Goal: Information Seeking & Learning: Check status

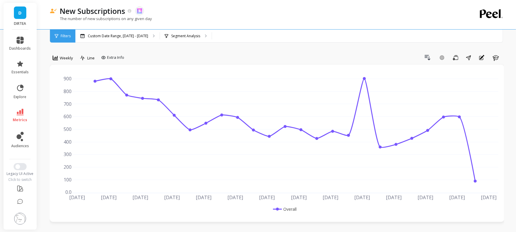
click at [19, 118] on span "metrics" at bounding box center [20, 120] width 14 height 5
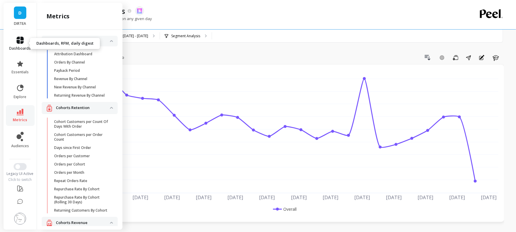
click at [23, 41] on icon at bounding box center [20, 40] width 7 height 7
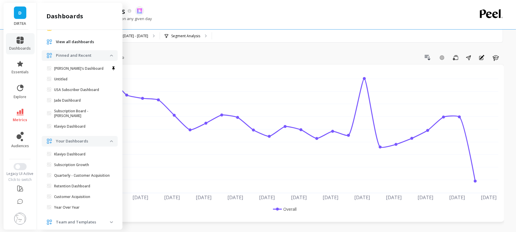
scroll to position [28, 0]
click at [70, 185] on p "Retention Dashboard" at bounding box center [72, 185] width 36 height 5
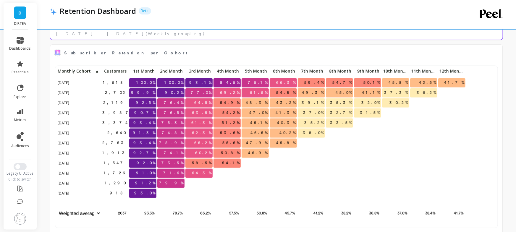
scroll to position [422, 0]
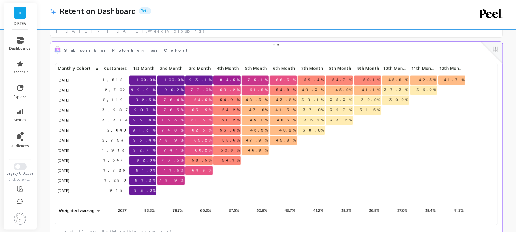
click at [203, 91] on span "77.0%" at bounding box center [201, 90] width 23 height 9
drag, startPoint x: 200, startPoint y: 90, endPoint x: 213, endPoint y: 90, distance: 12.7
click at [213, 90] on div "1,518 100.0% 100.0% 93.1% 84.5% 75.1% 66.3% 59.4% 54.7% 50.1% 45.8% 42.5% 41.7%…" at bounding box center [261, 140] width 410 height 152
click at [198, 91] on p "77.0%" at bounding box center [198, 90] width 27 height 9
drag, startPoint x: 201, startPoint y: 90, endPoint x: 215, endPoint y: 89, distance: 13.6
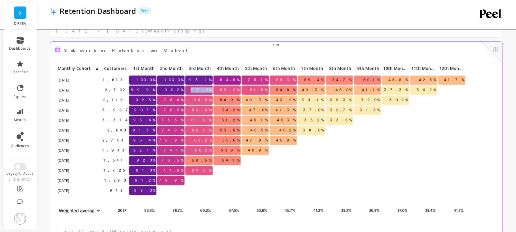
click at [215, 89] on div "1,518 100.0% 100.0% 93.1% 84.5% 75.1% 66.3% 59.4% 54.7% 50.1% 45.8% 42.5% 41.7%…" at bounding box center [261, 140] width 410 height 152
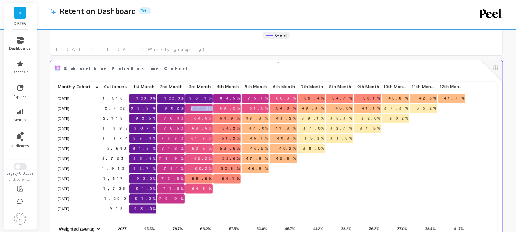
scroll to position [429, 0]
click at [207, 111] on span "77.0%" at bounding box center [201, 108] width 23 height 9
drag, startPoint x: 201, startPoint y: 107, endPoint x: 211, endPoint y: 107, distance: 10.4
click at [211, 108] on span "77.0%" at bounding box center [201, 108] width 23 height 9
click at [208, 109] on span "77.0%" at bounding box center [201, 108] width 23 height 9
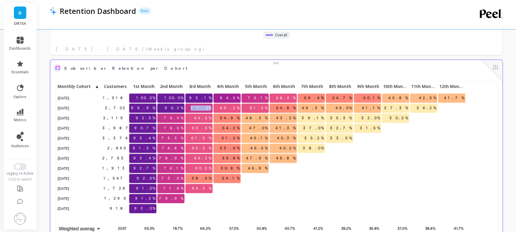
drag, startPoint x: 201, startPoint y: 108, endPoint x: 210, endPoint y: 108, distance: 9.5
click at [210, 108] on span "77.0%" at bounding box center [201, 108] width 23 height 9
drag, startPoint x: 228, startPoint y: 107, endPoint x: 366, endPoint y: 109, distance: 138.4
click at [366, 109] on div "1,518 100.0% 100.0% 93.1% 84.5% 75.1% 66.3% 59.4% 54.7% 50.1% 45.8% 42.5% 41.7%…" at bounding box center [261, 159] width 410 height 152
click at [361, 118] on p "32.0%" at bounding box center [367, 118] width 27 height 9
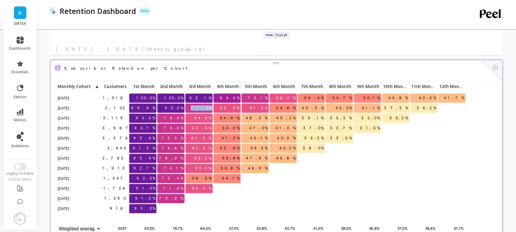
drag, startPoint x: 200, startPoint y: 108, endPoint x: 219, endPoint y: 108, distance: 19.2
click at [218, 108] on div "1,518 100.0% 100.0% 93.1% 84.5% 75.1% 66.3% 59.4% 54.7% 50.1% 45.8% 42.5% 41.7%…" at bounding box center [261, 159] width 410 height 152
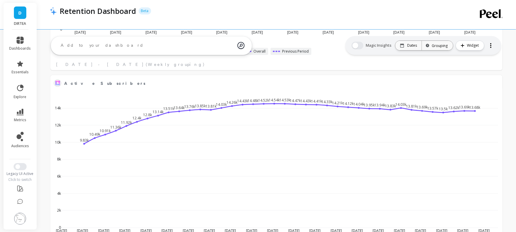
scroll to position [0, 0]
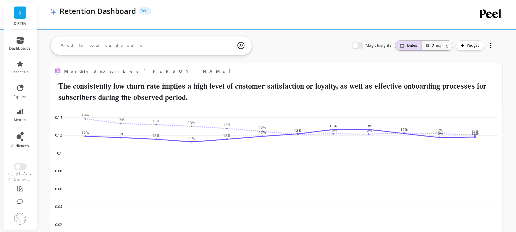
click at [413, 49] on div "Dates" at bounding box center [408, 45] width 26 height 9
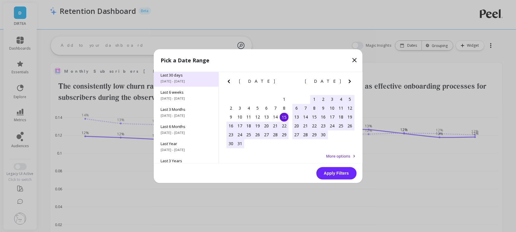
scroll to position [80, 0]
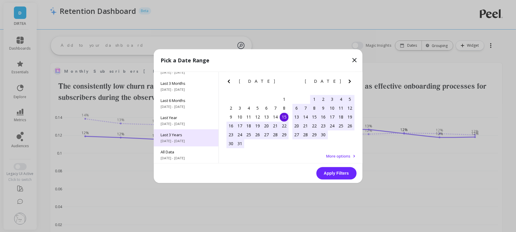
click at [188, 131] on div "Last 3 Years 1/1/2022 - 12/31/2024" at bounding box center [186, 137] width 65 height 17
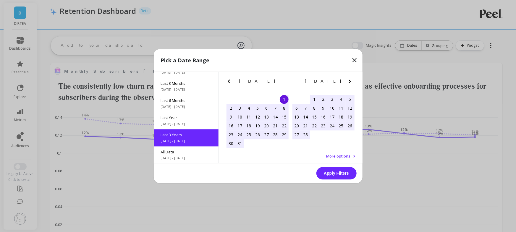
scroll to position [0, 0]
click at [331, 173] on button "Apply Filters" at bounding box center [336, 173] width 40 height 12
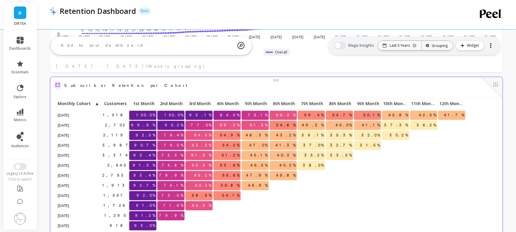
scroll to position [413, 0]
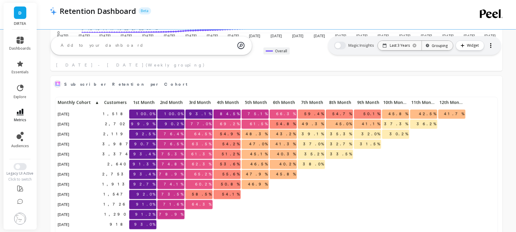
click at [24, 116] on link "metrics" at bounding box center [20, 116] width 22 height 14
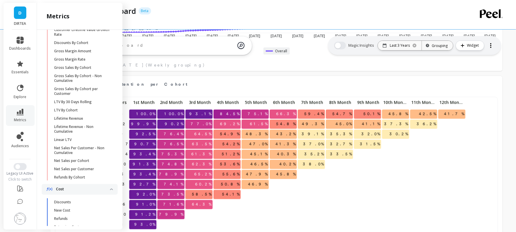
scroll to position [270, 0]
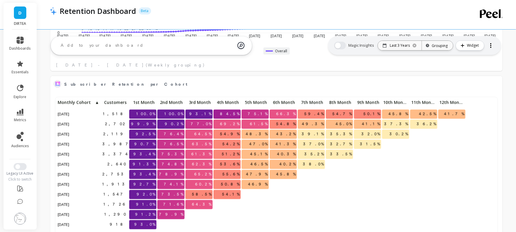
click at [415, 24] on div "Retention Dashboard Beta" at bounding box center [253, 14] width 406 height 29
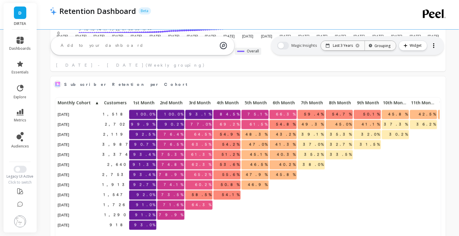
scroll to position [0, 0]
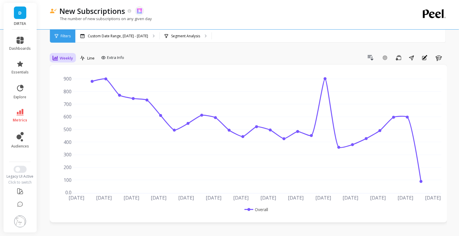
click at [64, 56] on span "Weekly" at bounding box center [66, 58] width 13 height 6
click at [69, 83] on div "Daily" at bounding box center [72, 83] width 34 height 6
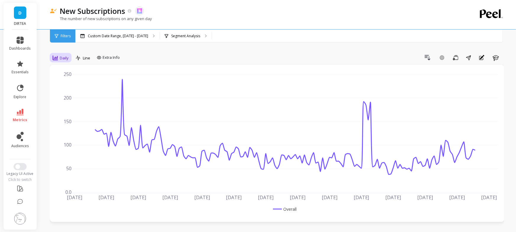
click at [56, 57] on icon at bounding box center [55, 57] width 5 height 5
click at [138, 63] on div "option Daily, selected. All, 1 of 15. 15 results available. Use Up and Down to …" at bounding box center [277, 59] width 455 height 12
click at [112, 60] on span "Extra Info" at bounding box center [111, 58] width 17 height 6
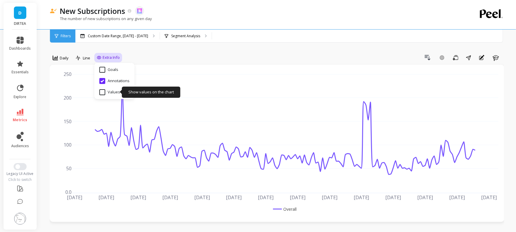
click at [114, 92] on input "Values" at bounding box center [109, 92] width 21 height 6
checkbox input "true"
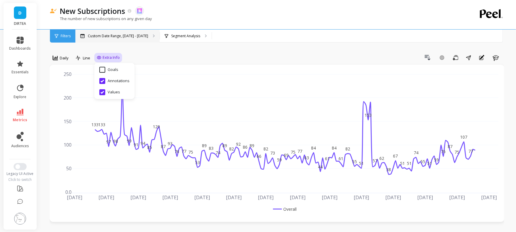
click at [95, 32] on div "Custom Date Range, [DATE] - [DATE]" at bounding box center [117, 36] width 84 height 13
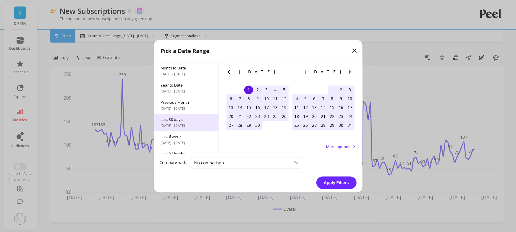
click at [187, 124] on span "8/17/2025 - 9/15/2025" at bounding box center [186, 125] width 51 height 5
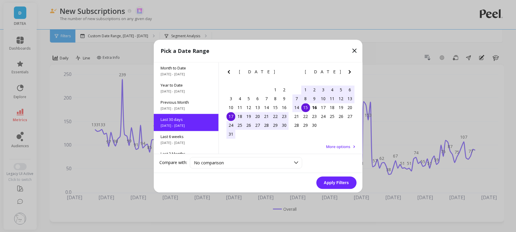
scroll to position [14, 0]
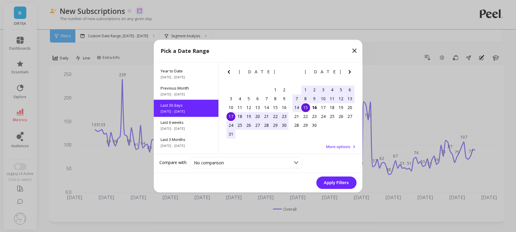
click at [338, 184] on button "Apply Filters" at bounding box center [336, 183] width 40 height 12
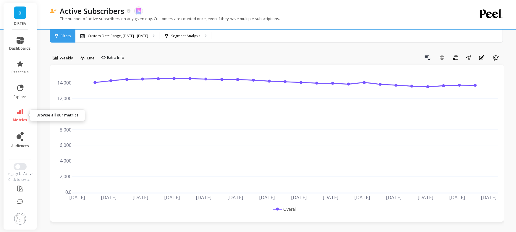
click at [17, 115] on icon at bounding box center [20, 112] width 7 height 7
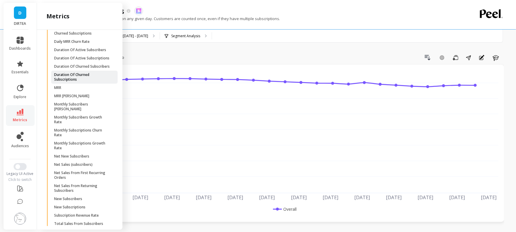
scroll to position [1657, 0]
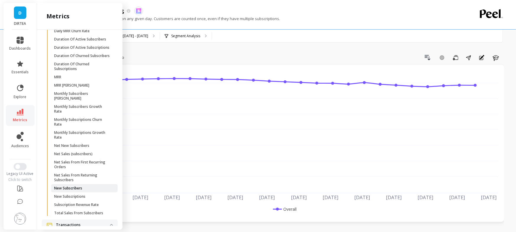
click at [77, 188] on p "New Subscribers" at bounding box center [68, 188] width 28 height 5
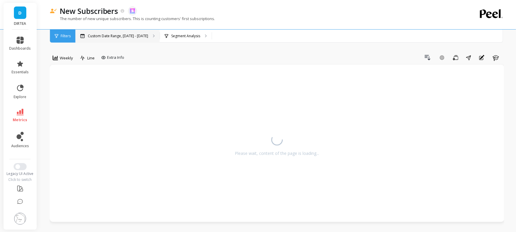
click at [108, 36] on p "Custom Date Range, [DATE] - [DATE]" at bounding box center [118, 36] width 60 height 5
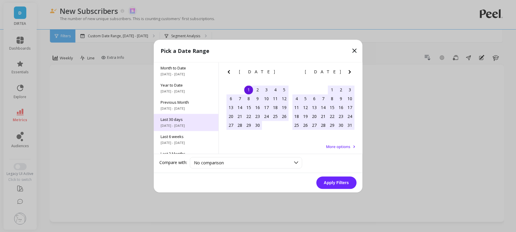
click at [184, 123] on span "[DATE] - [DATE]" at bounding box center [186, 125] width 51 height 5
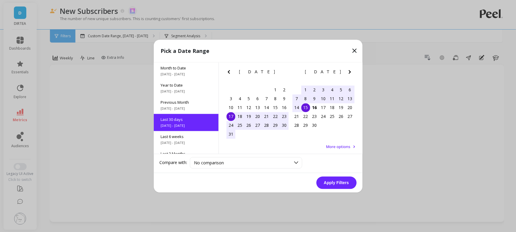
scroll to position [14, 0]
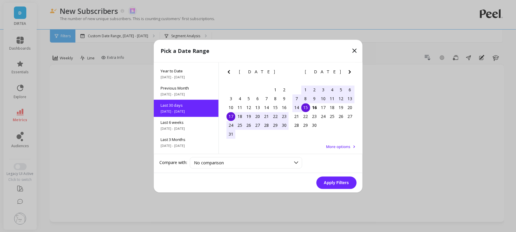
click at [339, 181] on button "Apply Filters" at bounding box center [336, 183] width 40 height 12
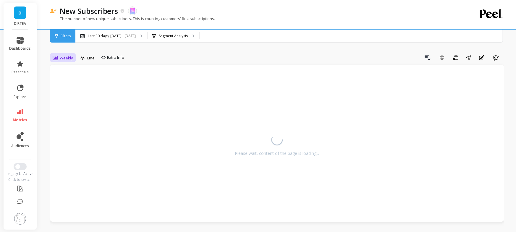
click at [69, 56] on span "Weekly" at bounding box center [66, 58] width 13 height 6
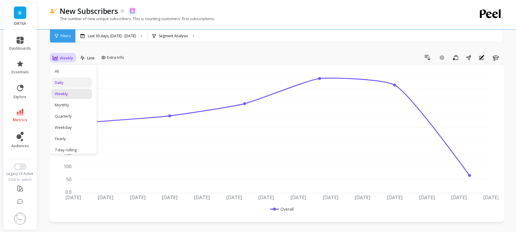
click at [64, 83] on div "Daily" at bounding box center [72, 83] width 34 height 6
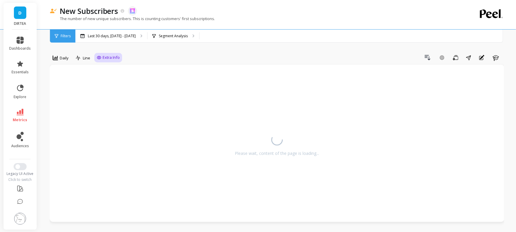
click at [121, 57] on div "Extra Info" at bounding box center [108, 57] width 28 height 9
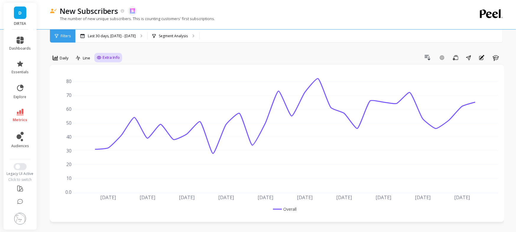
click at [111, 58] on span "Extra Info" at bounding box center [111, 58] width 17 height 6
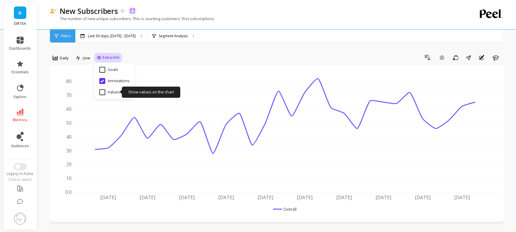
click at [105, 93] on input "Values" at bounding box center [109, 92] width 21 height 6
checkbox input "true"
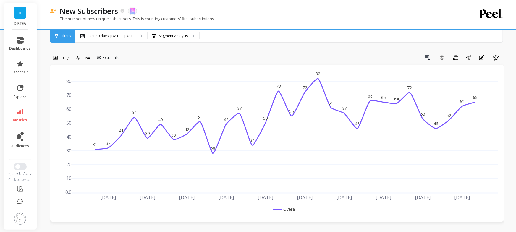
click at [381, 54] on div "Drill Down Add Goal Save Share Annotations Learn" at bounding box center [313, 57] width 382 height 9
click at [23, 113] on icon at bounding box center [20, 112] width 7 height 7
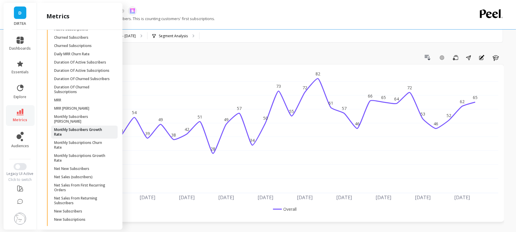
scroll to position [1634, 0]
click at [78, 170] on link "Net New Subscribers" at bounding box center [84, 168] width 67 height 8
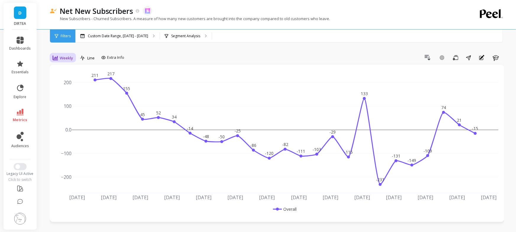
click at [69, 60] on span "Weekly" at bounding box center [66, 58] width 13 height 6
click at [69, 81] on div "Daily" at bounding box center [72, 83] width 34 height 6
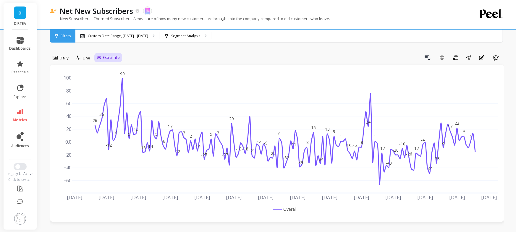
click at [102, 57] on div "Extra Info" at bounding box center [108, 58] width 23 height 6
click at [158, 55] on div "Drill Down Add Goal Save Share Annotations Learn" at bounding box center [313, 57] width 382 height 9
click at [130, 35] on p "Custom Date Range, [DATE] - [DATE]" at bounding box center [118, 36] width 60 height 5
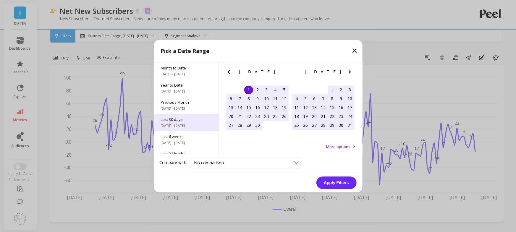
click at [176, 122] on span "Last 30 days" at bounding box center [186, 119] width 51 height 5
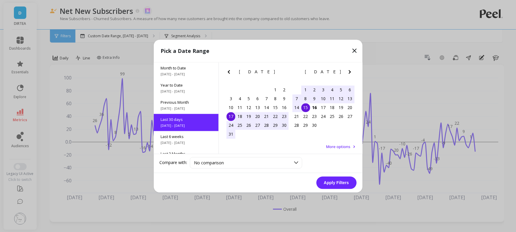
scroll to position [14, 0]
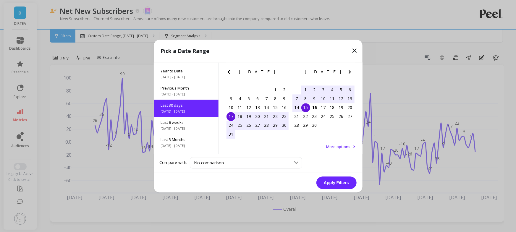
click at [345, 178] on button "Apply Filters" at bounding box center [336, 183] width 40 height 12
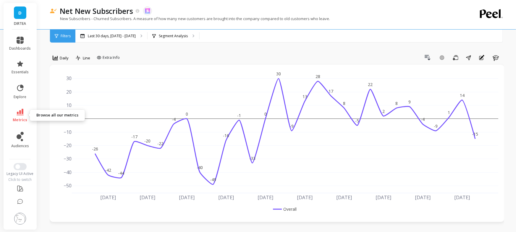
click at [20, 113] on icon at bounding box center [20, 112] width 7 height 7
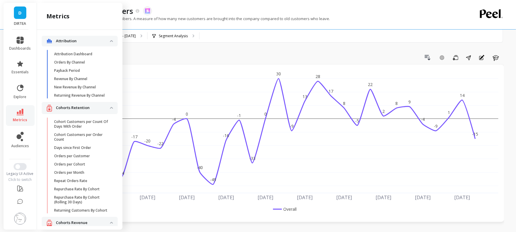
scroll to position [1601, 0]
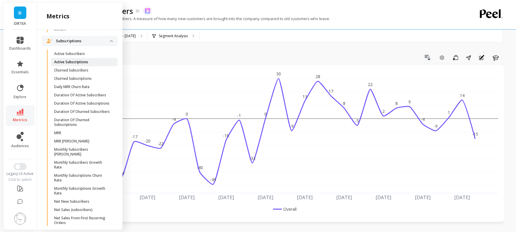
click at [80, 60] on p "Active Subscriptions" at bounding box center [71, 62] width 34 height 5
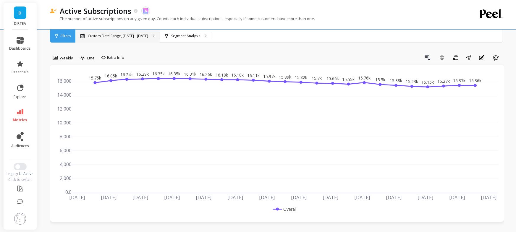
click at [121, 37] on p "Custom Date Range, [DATE] - [DATE]" at bounding box center [118, 36] width 60 height 5
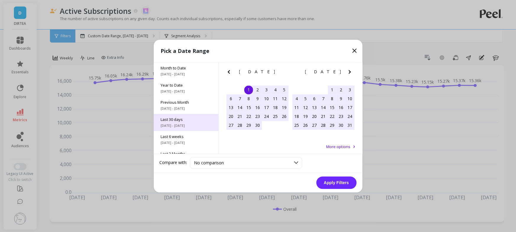
scroll to position [44, 0]
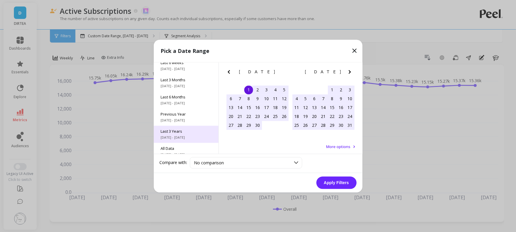
click at [199, 126] on div "Last 3 Years 10/1/2022 - 9/30/2025" at bounding box center [186, 134] width 65 height 17
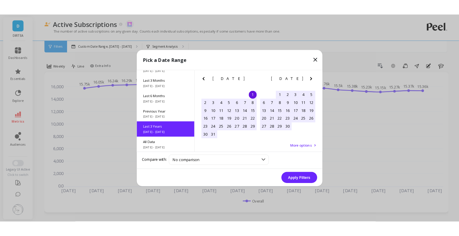
scroll to position [0, 0]
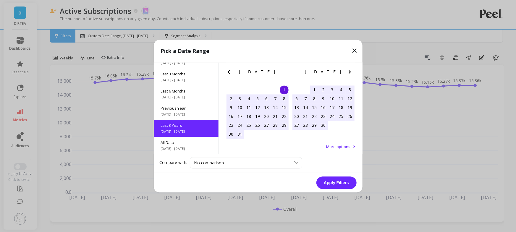
click at [336, 181] on button "Apply Filters" at bounding box center [336, 183] width 40 height 12
